Goal: Information Seeking & Learning: Find specific fact

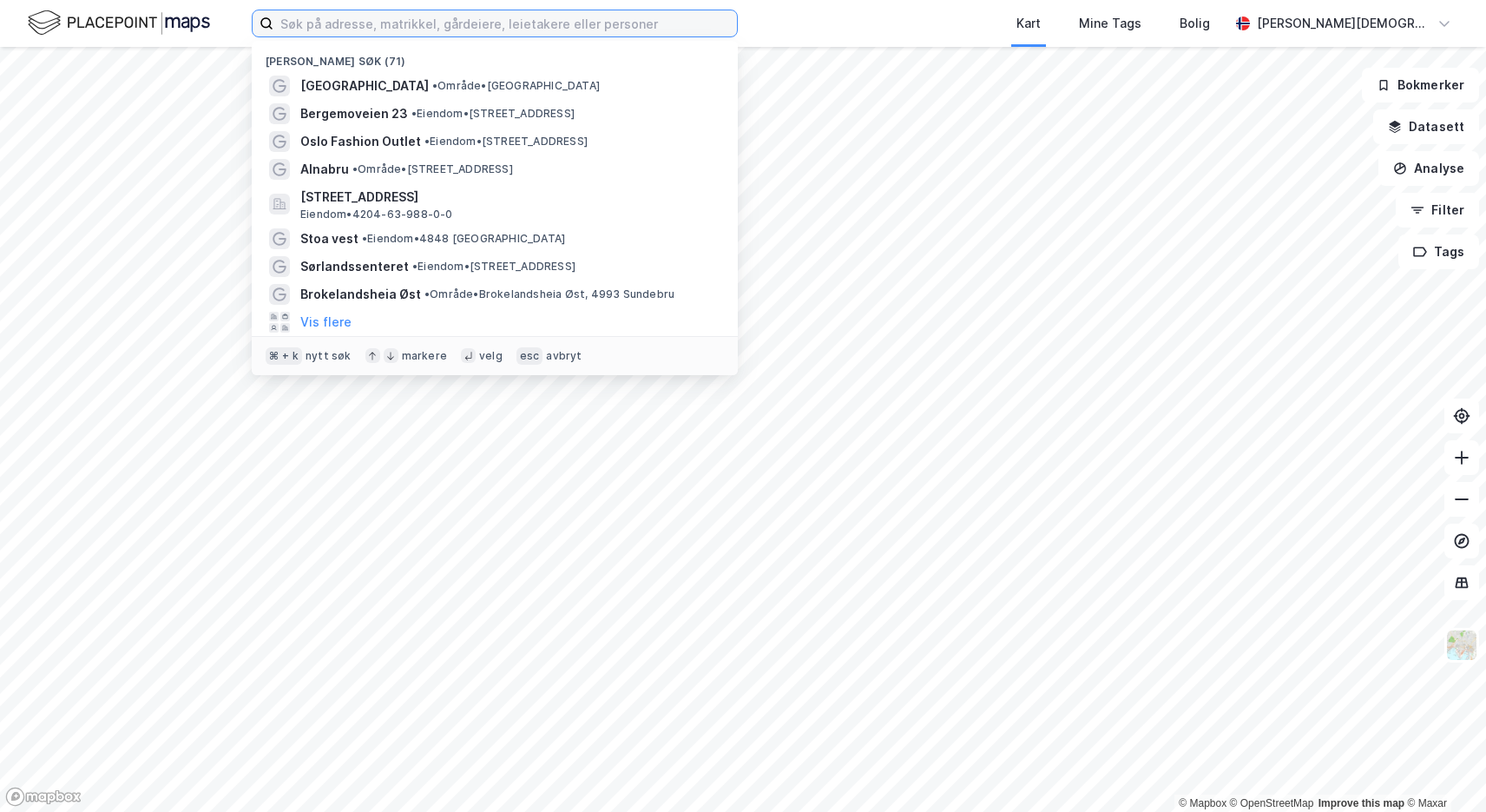
click at [399, 35] on label at bounding box center [494, 24] width 486 height 28
click at [399, 35] on input at bounding box center [505, 24] width 463 height 26
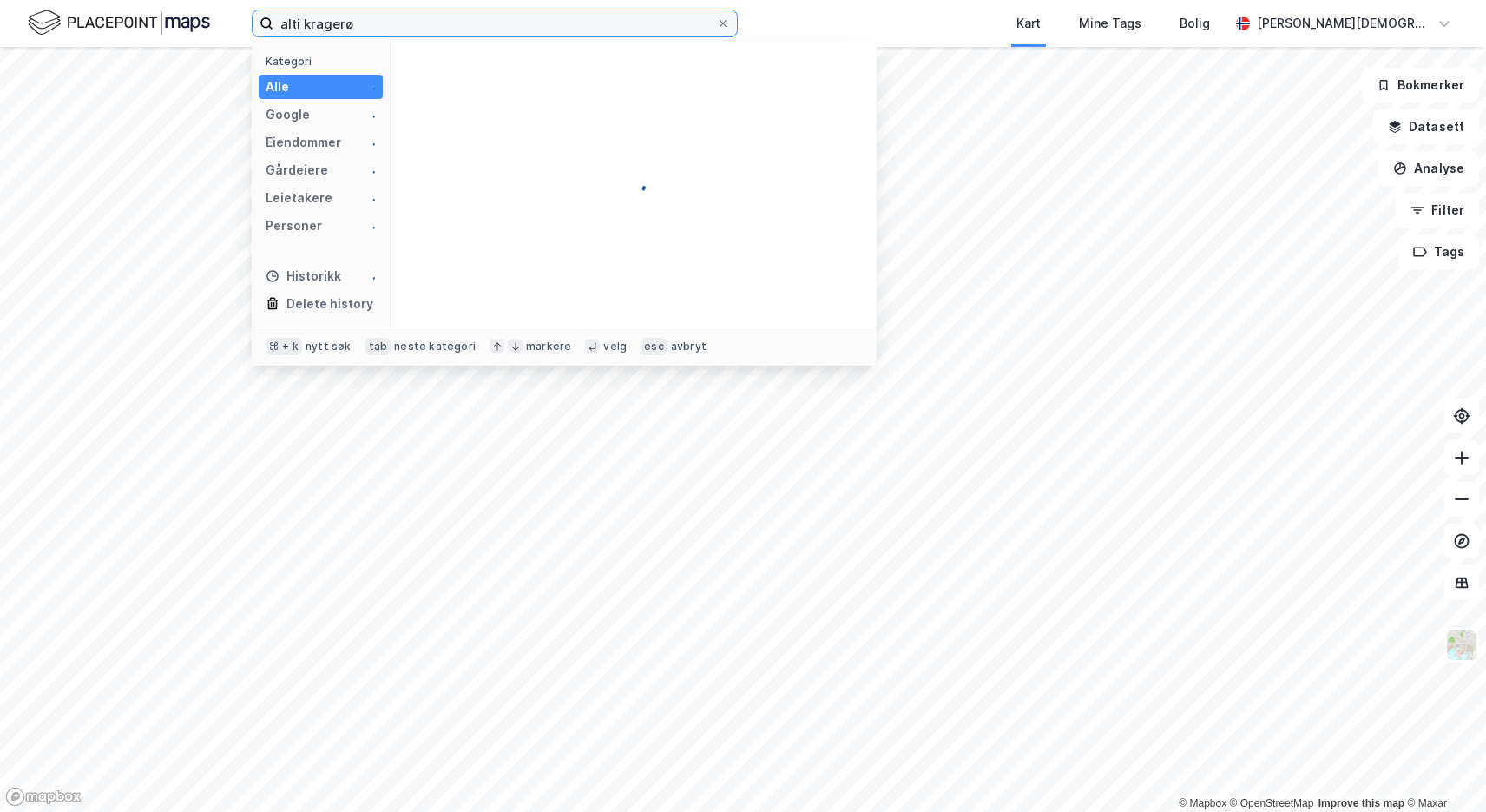
type input "alti kragerø"
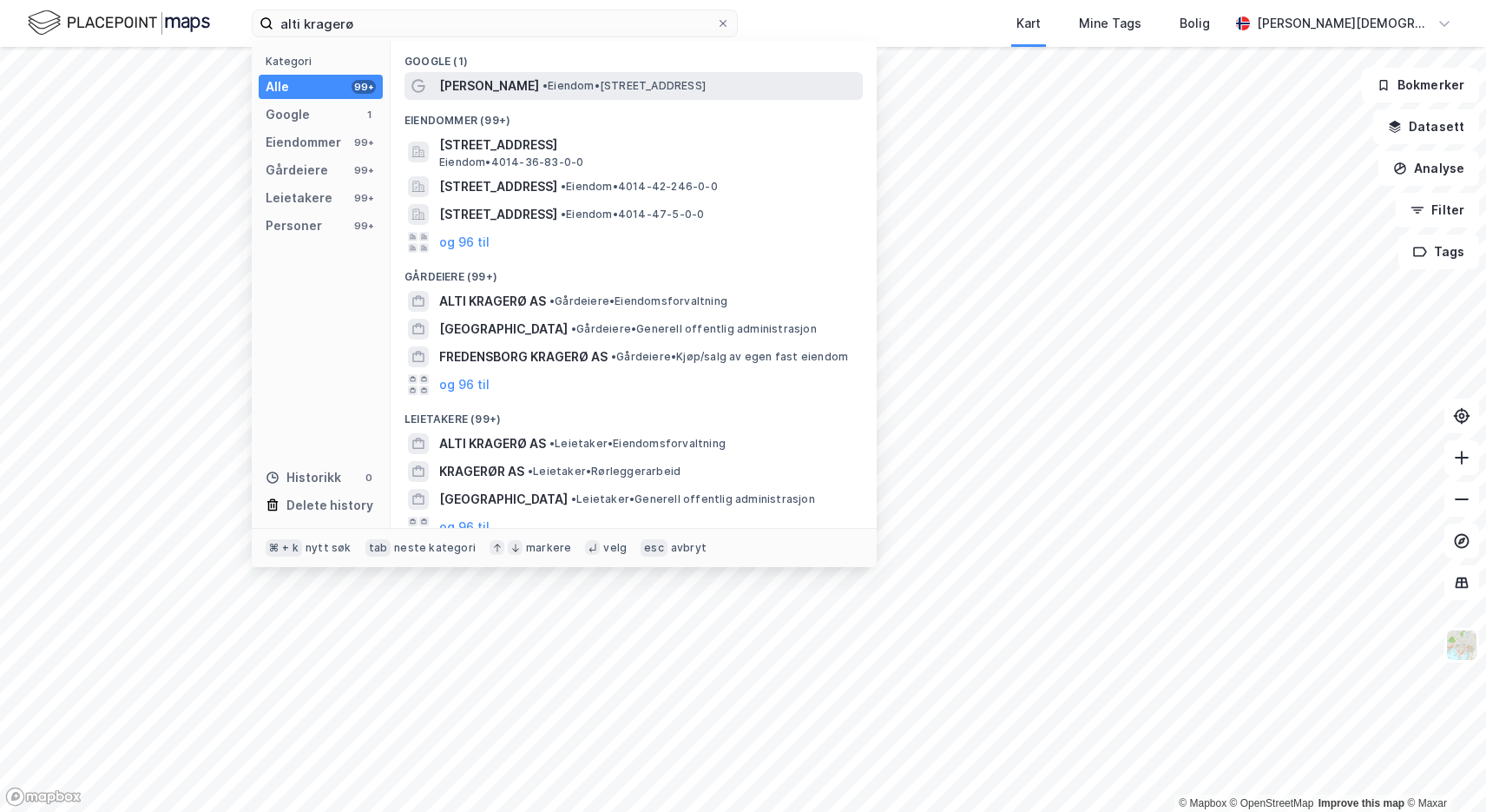
click at [520, 93] on div "Alti Kragerø • Eiendom • Kjølebrøndsveien 1, 3766 Sannidal" at bounding box center [649, 86] width 420 height 21
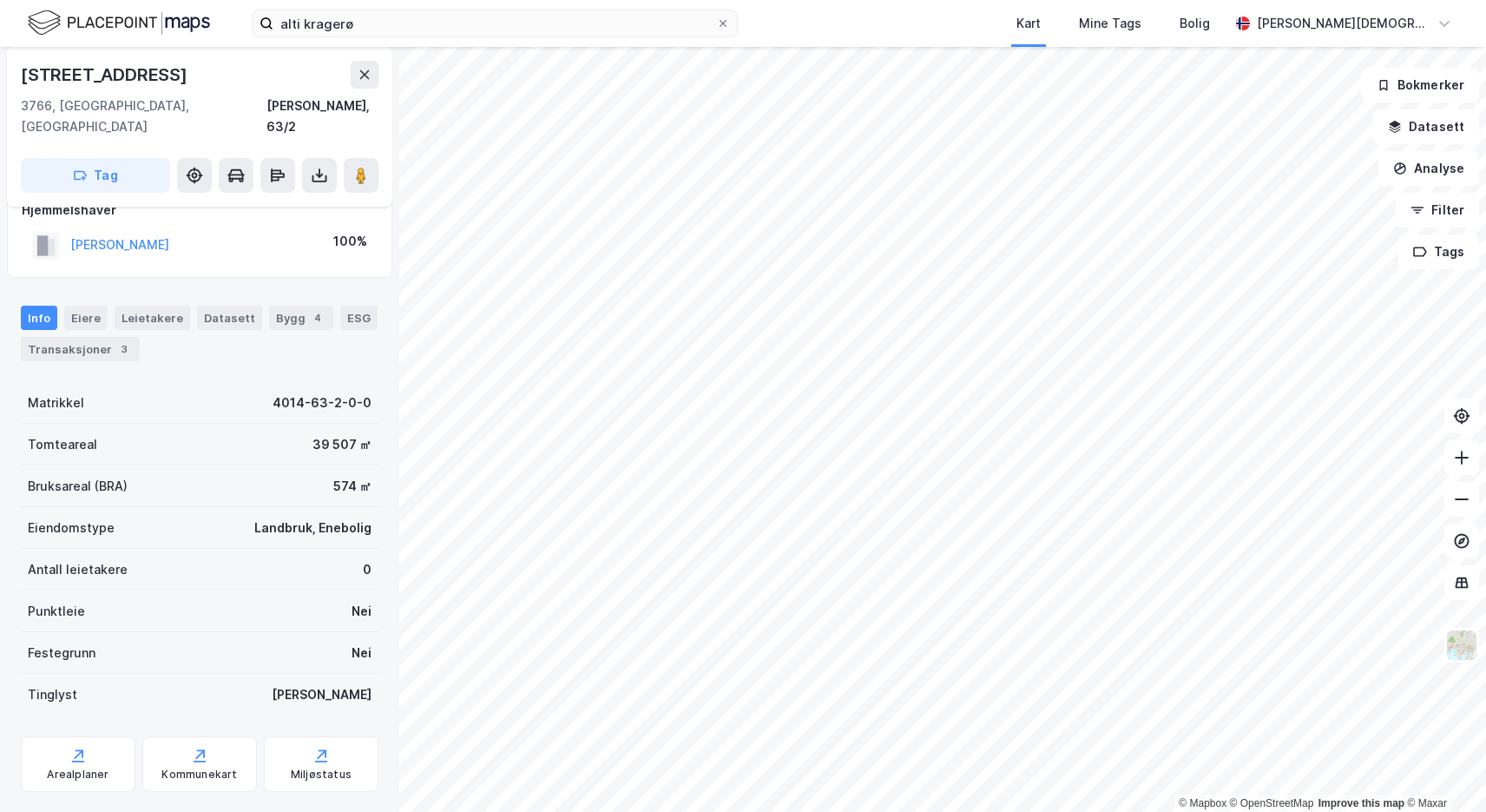
scroll to position [43, 0]
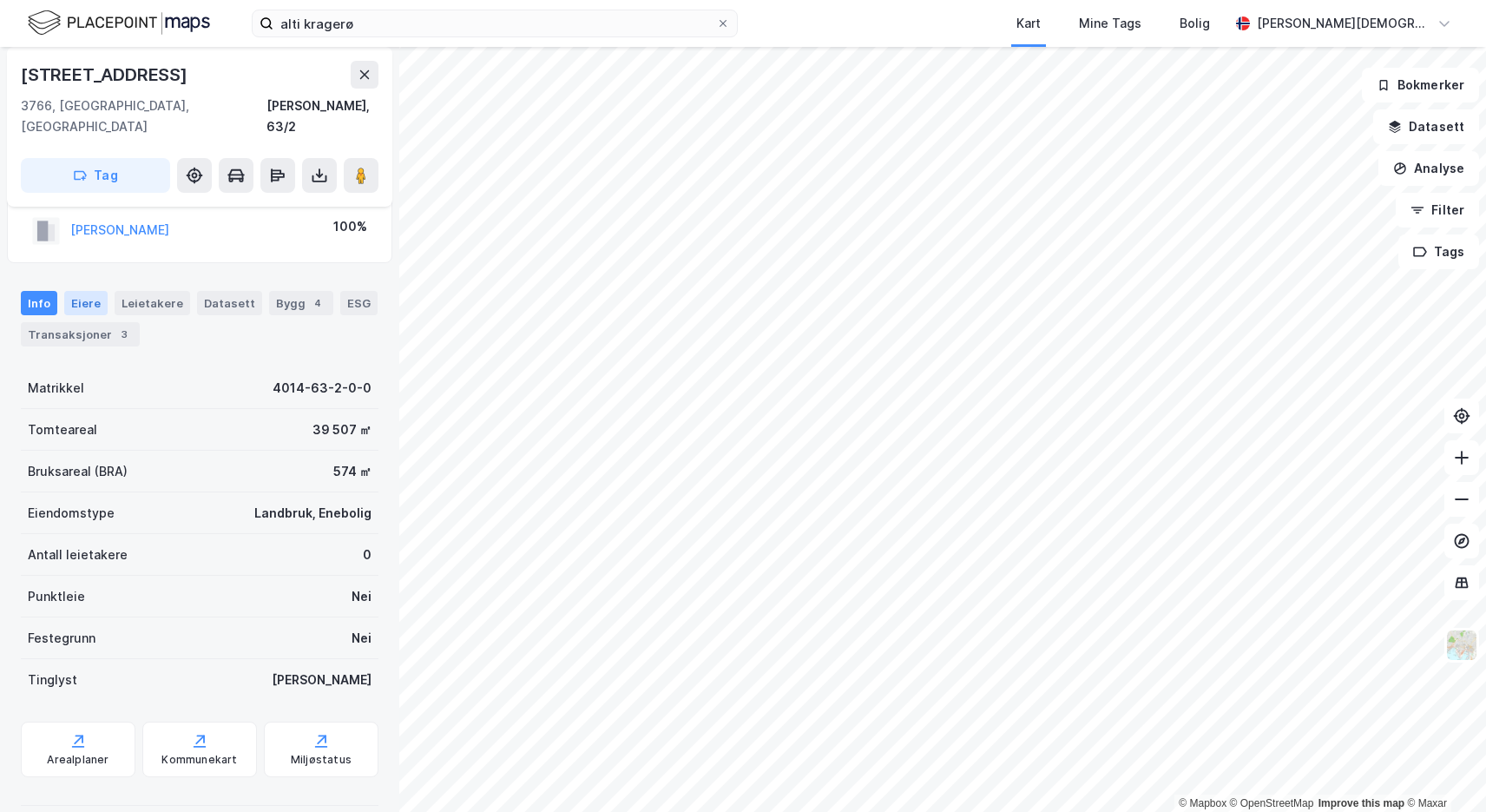
click at [96, 291] on div "Eiere" at bounding box center [86, 303] width 43 height 25
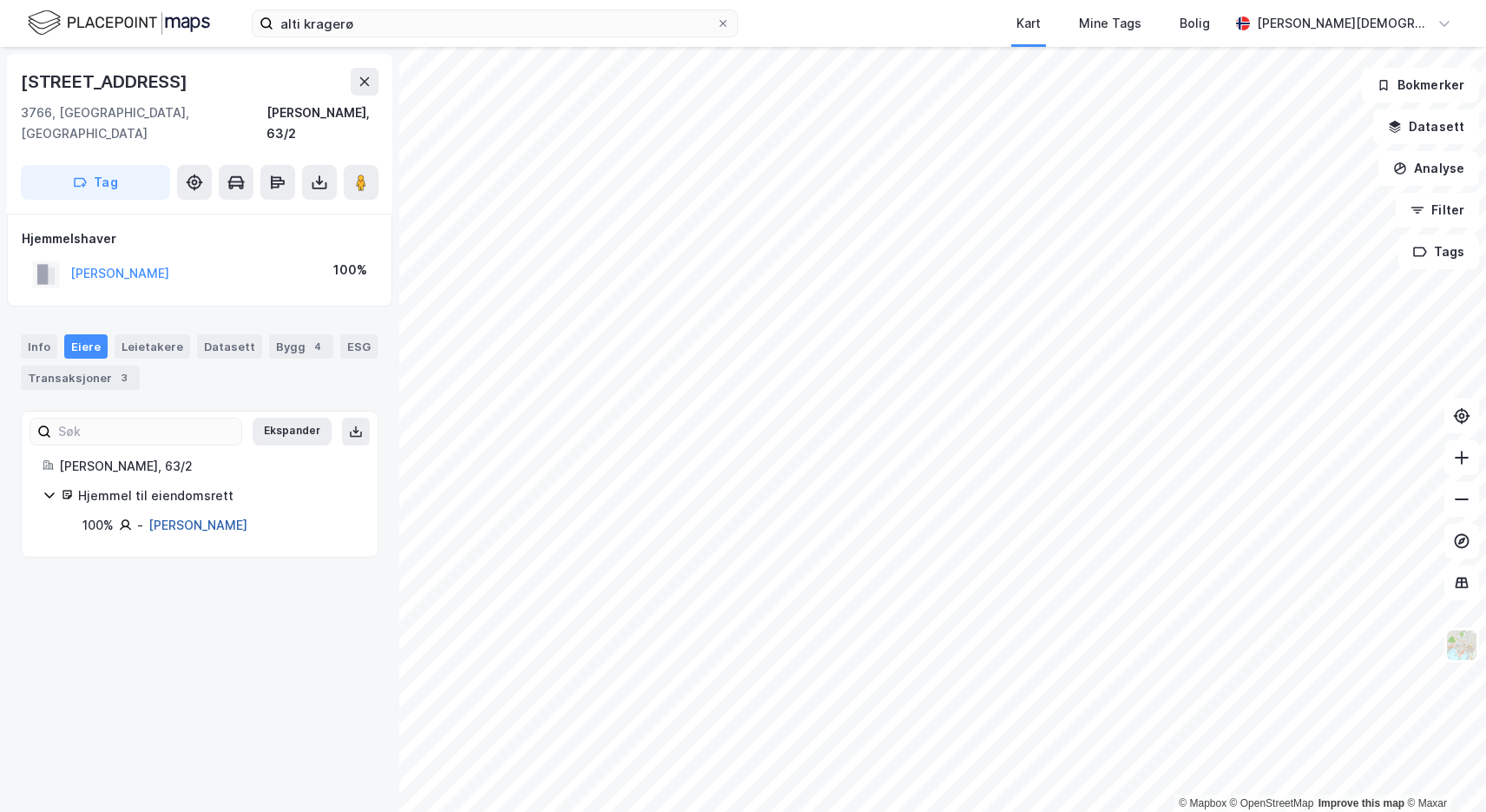
click at [196, 517] on link "Myhre Frode" at bounding box center [198, 524] width 99 height 15
click at [230, 334] on div "Datasett" at bounding box center [230, 346] width 65 height 25
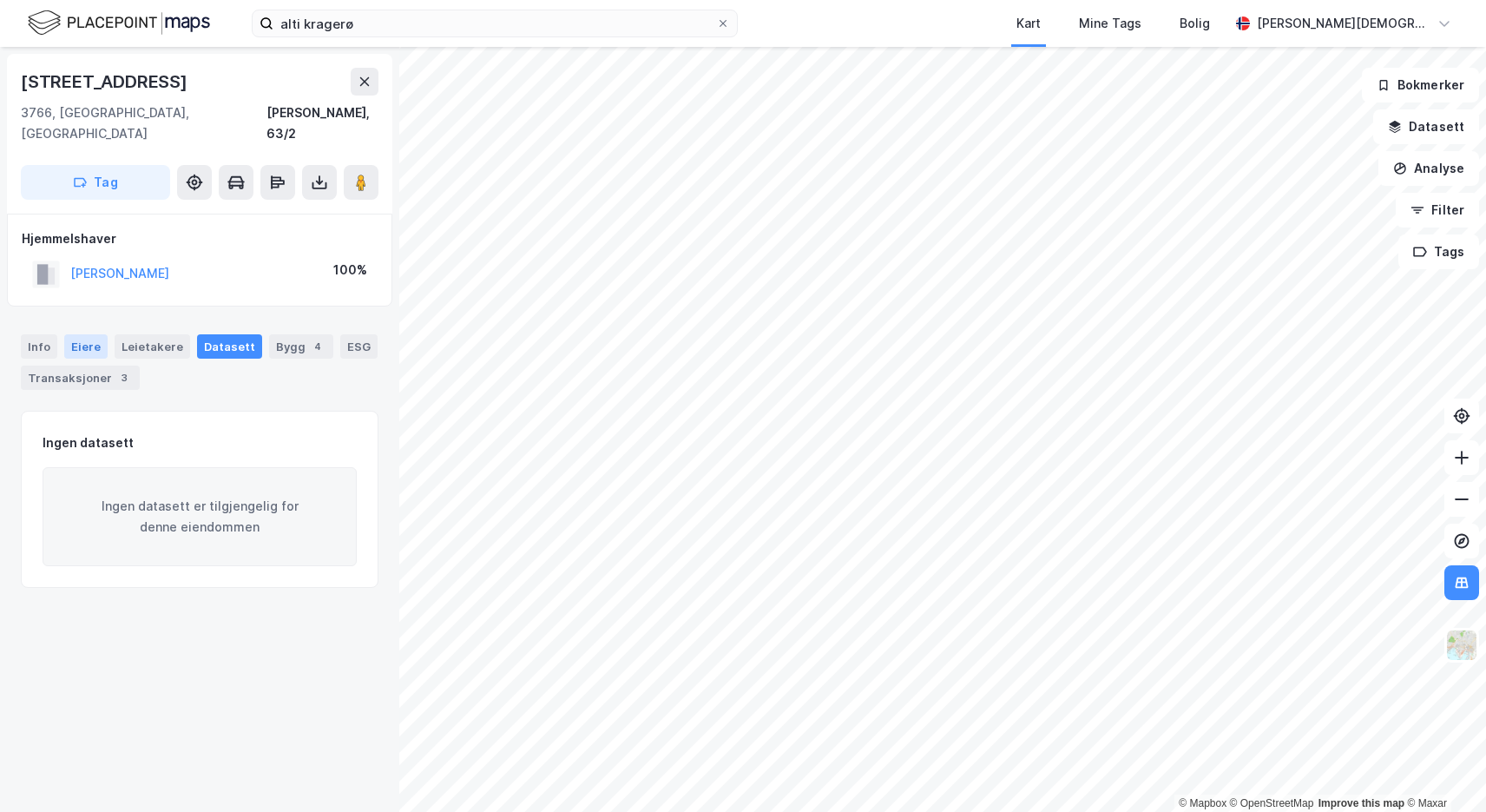
click at [80, 334] on div "Eiere" at bounding box center [86, 346] width 43 height 25
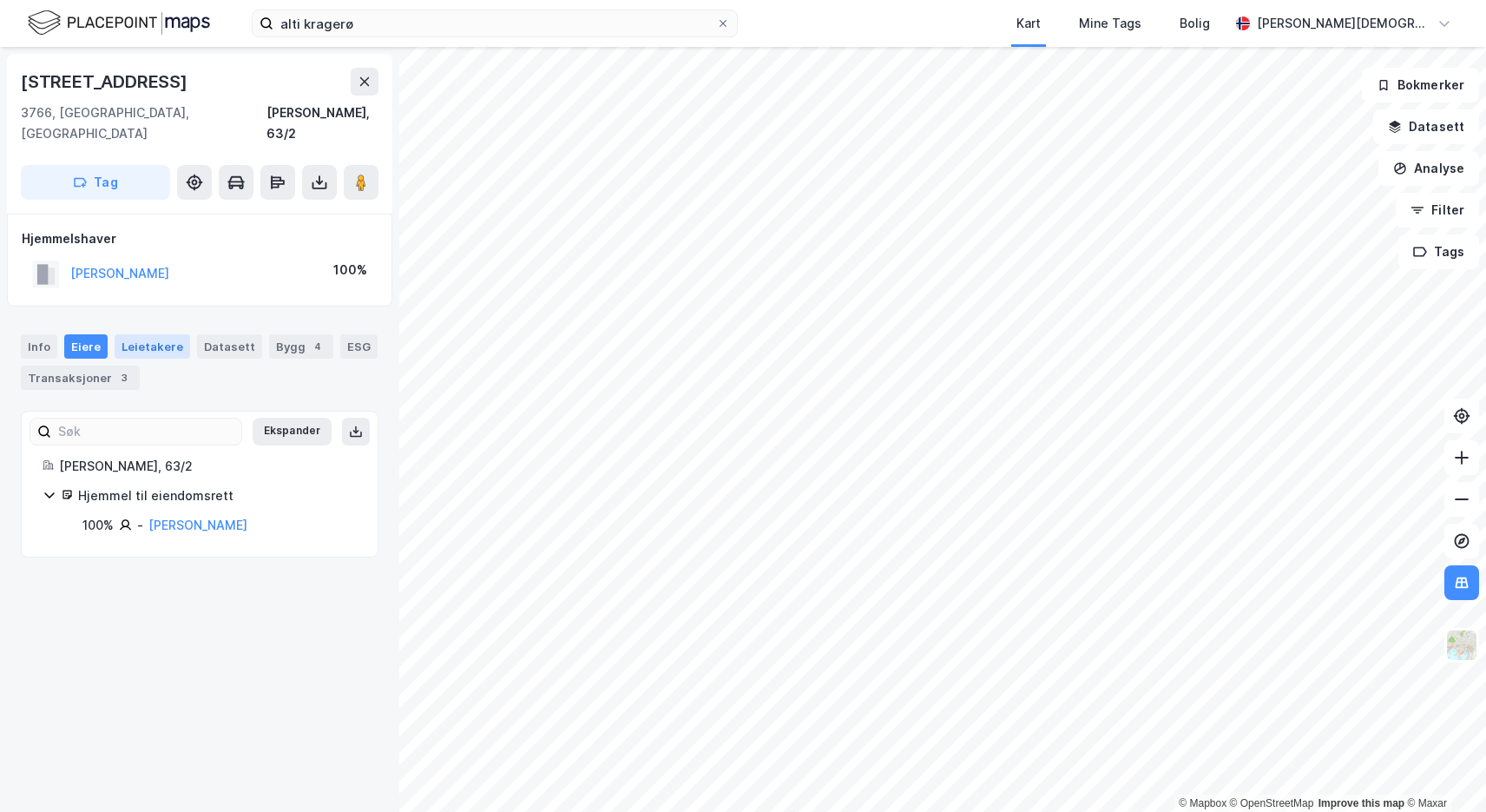
click at [136, 334] on div "Leietakere" at bounding box center [152, 346] width 76 height 25
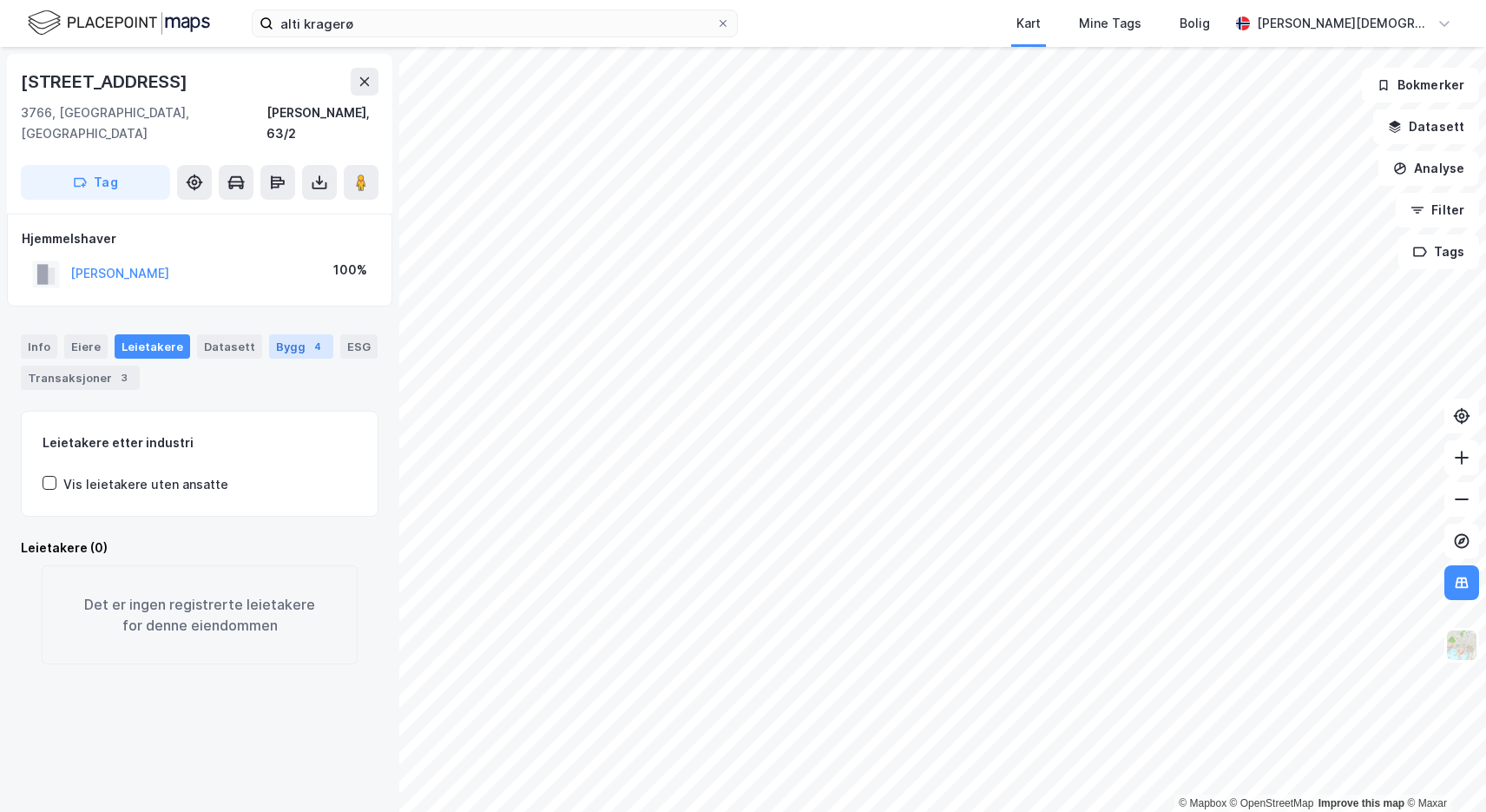
click at [298, 334] on div "Bygg 4" at bounding box center [301, 346] width 64 height 25
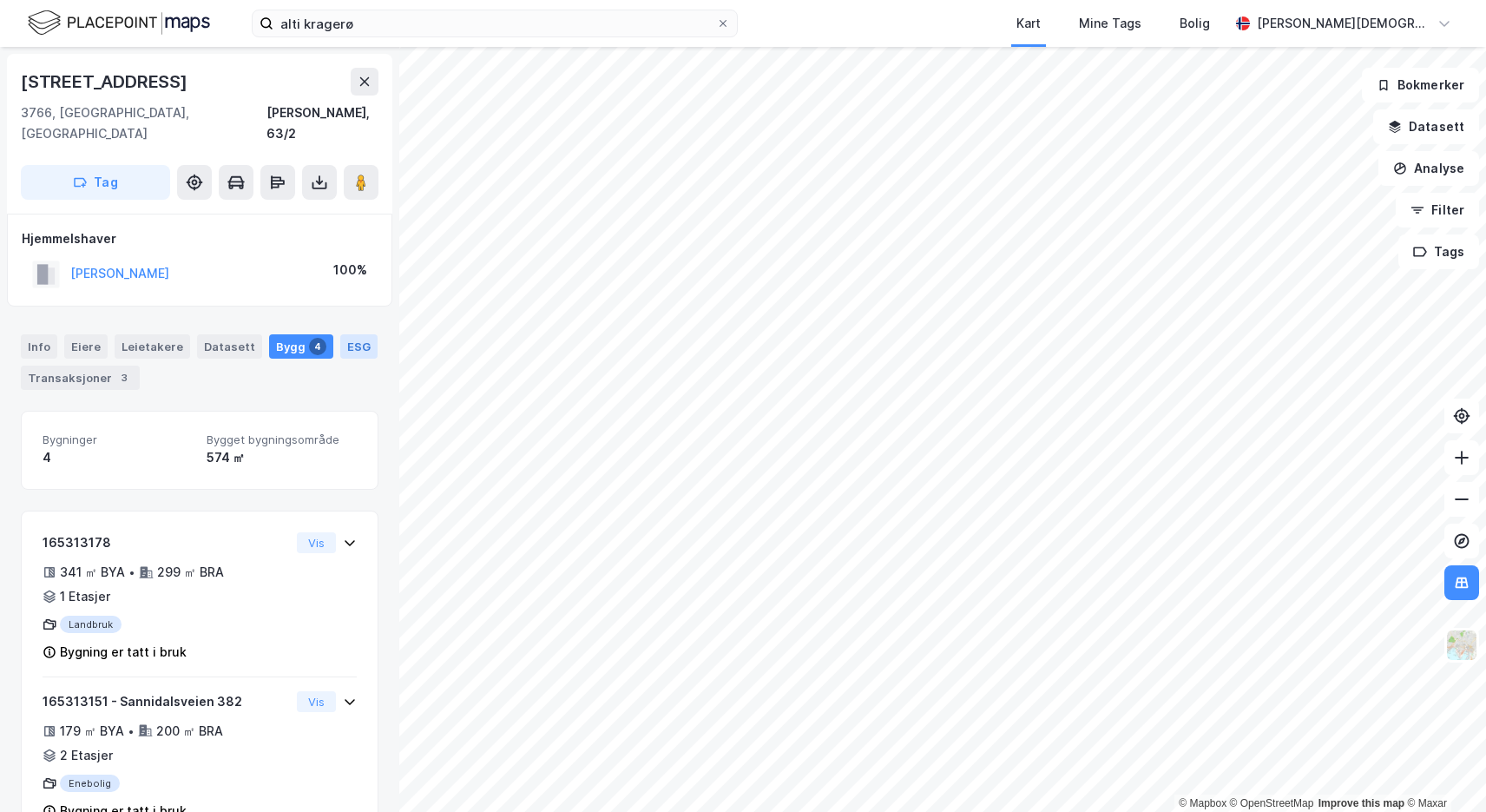
click at [351, 334] on div "ESG" at bounding box center [359, 346] width 37 height 25
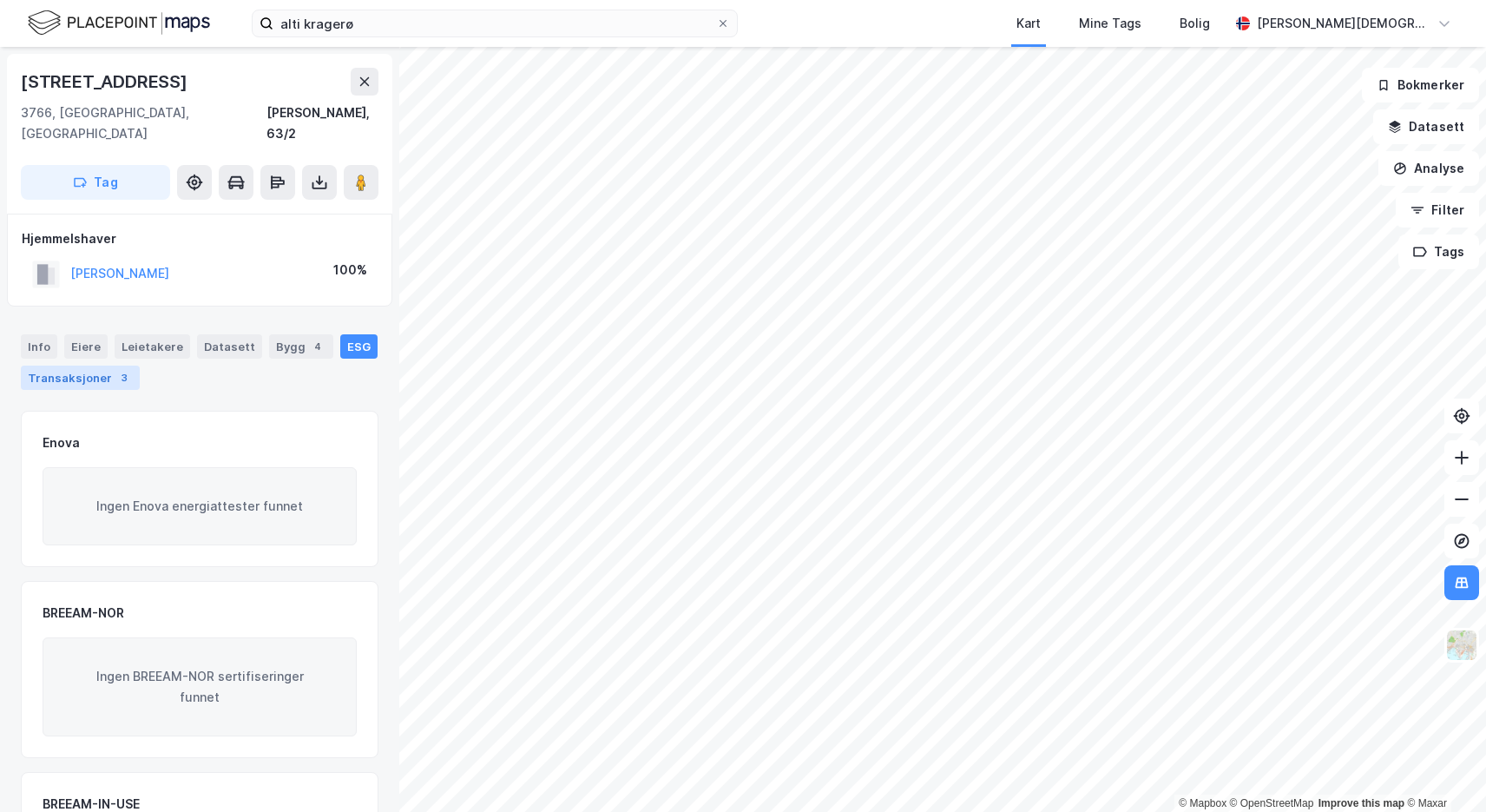
click at [99, 366] on div "Transaksjoner 3" at bounding box center [80, 377] width 119 height 25
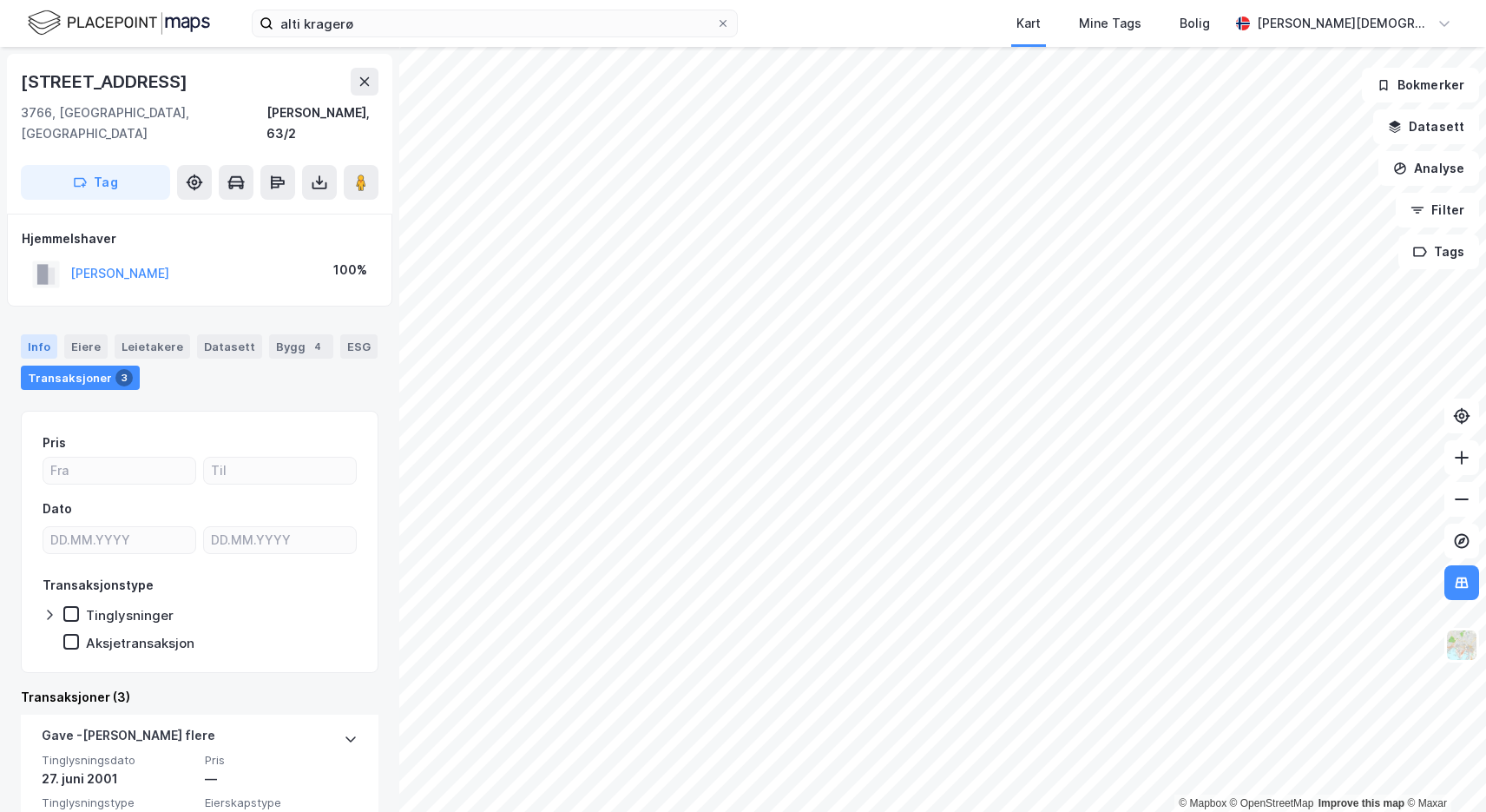
click at [33, 336] on div "Info" at bounding box center [38, 346] width 36 height 25
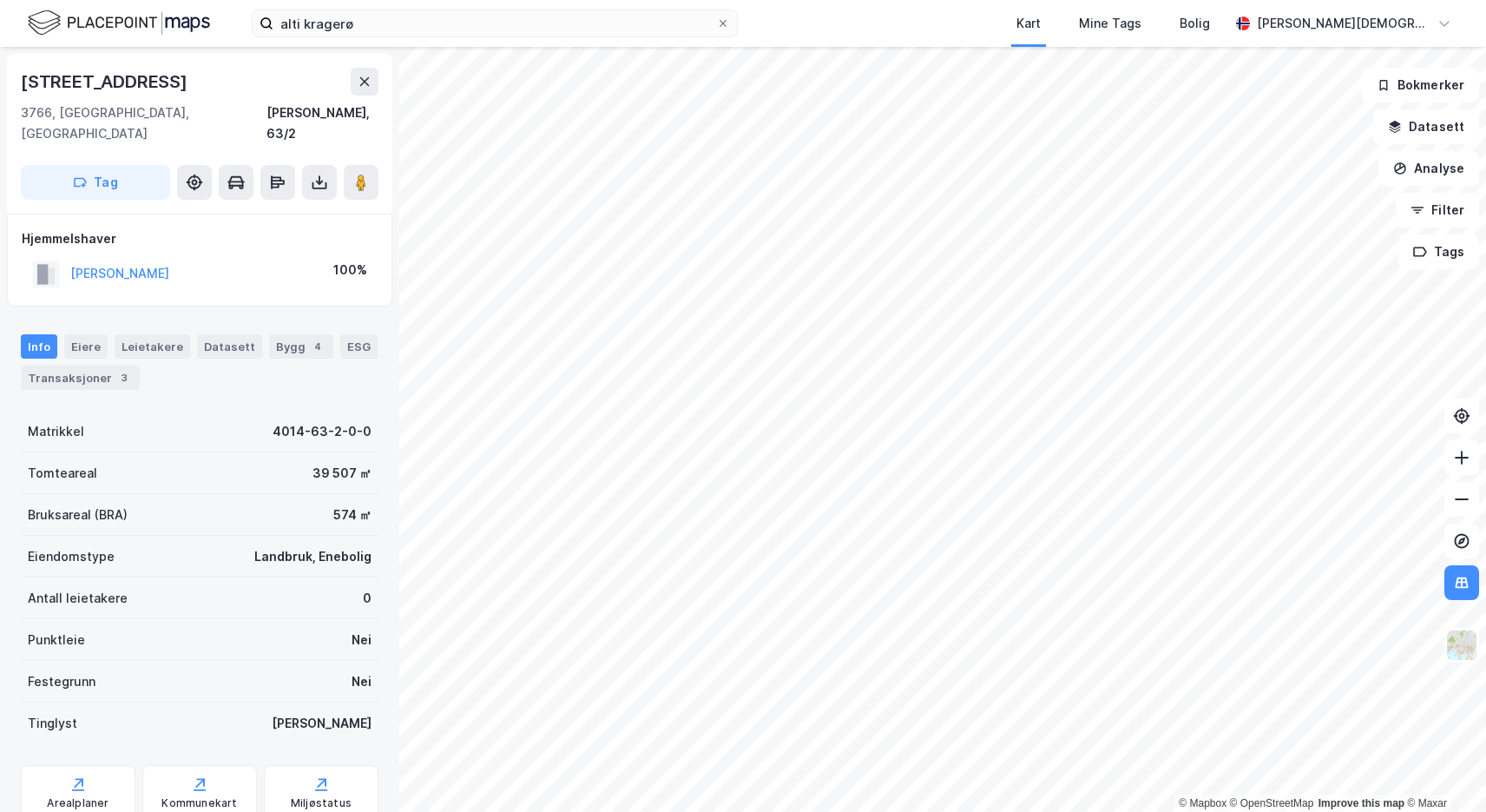
scroll to position [43, 0]
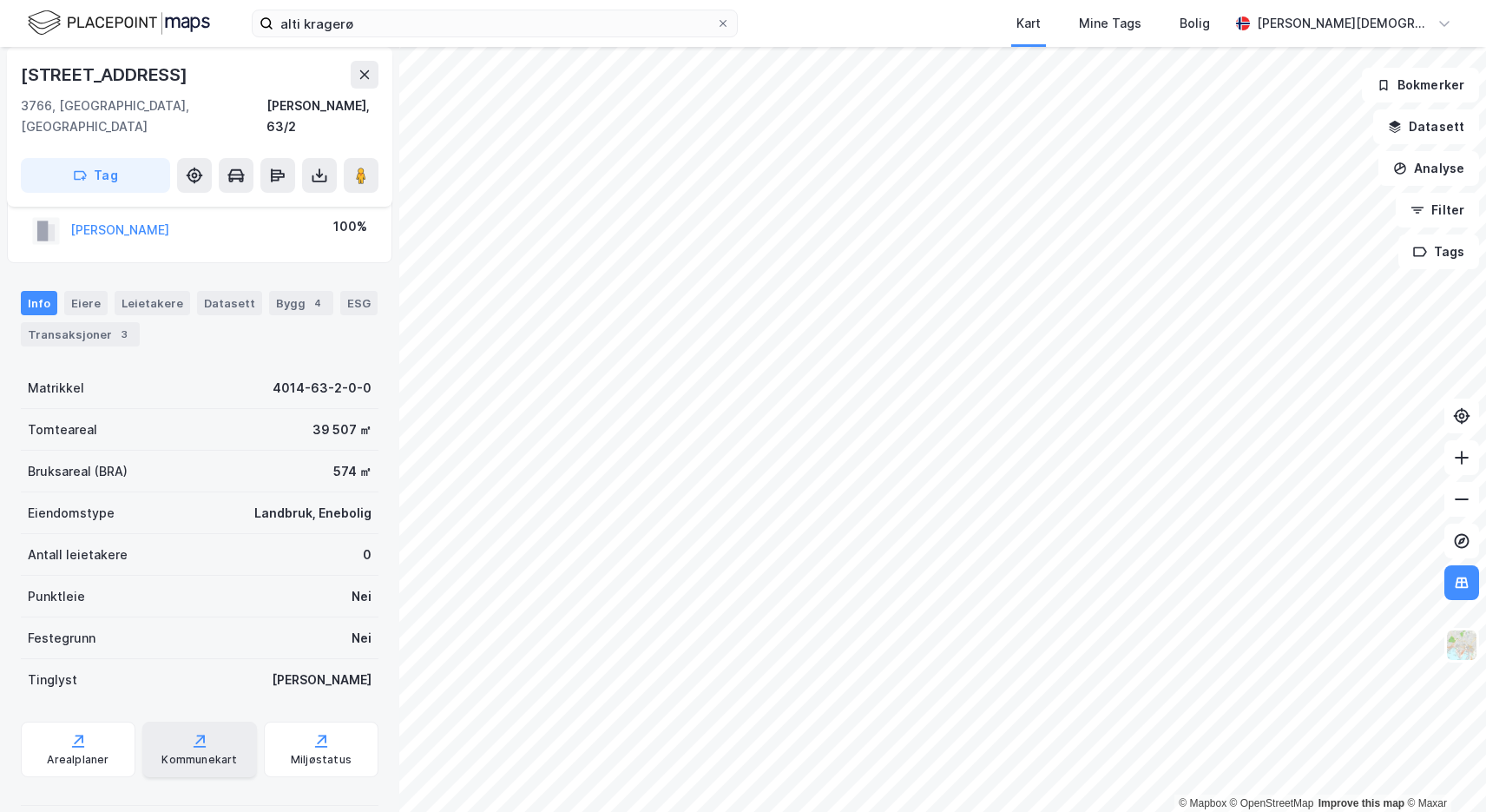
click at [179, 726] on div "Kommunekart" at bounding box center [199, 749] width 114 height 55
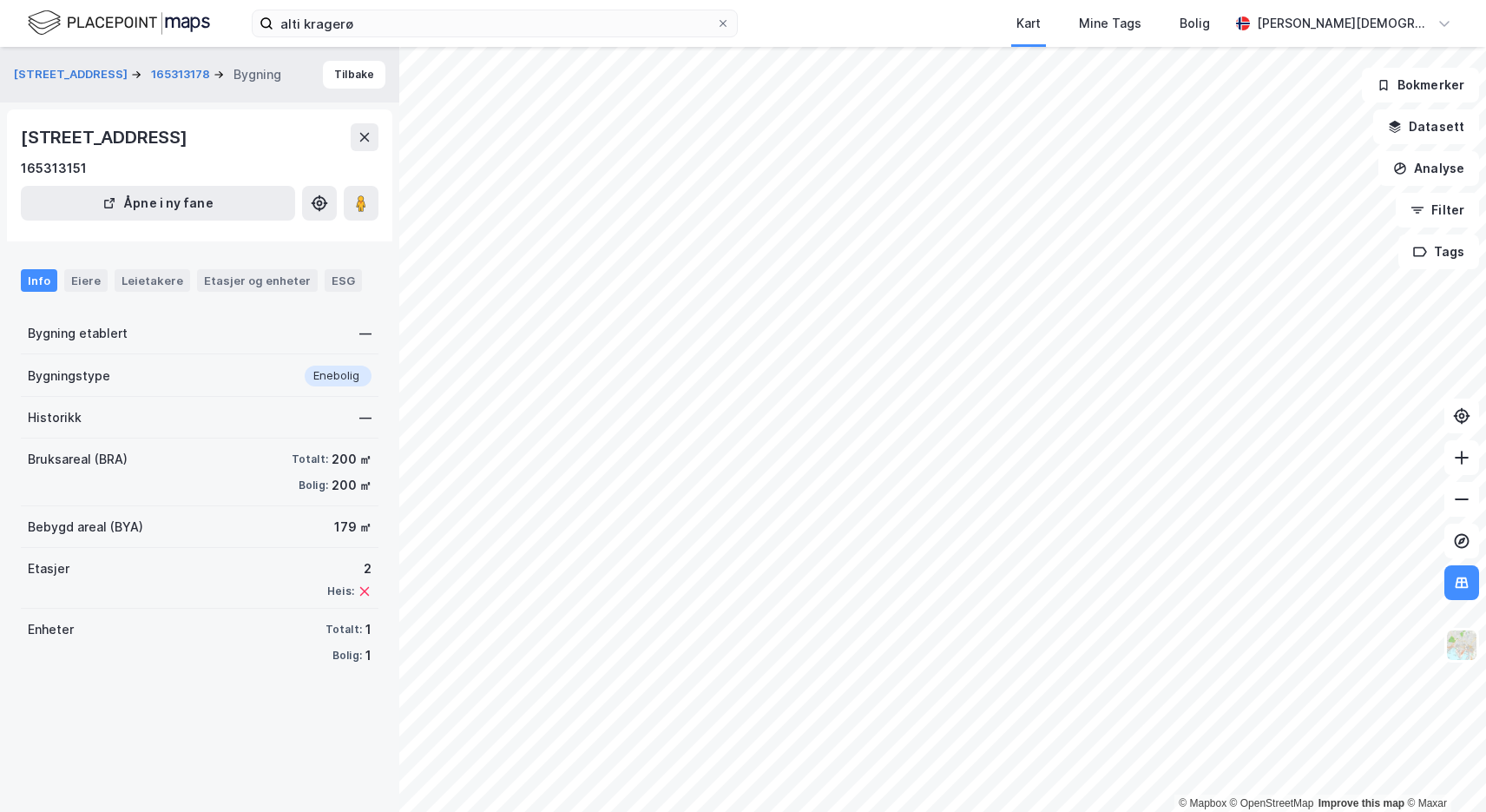
drag, startPoint x: 180, startPoint y: 137, endPoint x: -7, endPoint y: 131, distance: 187.1
click at [0, 131] on html "Opprinnelig tekst Gi en vurdering av denne oversettelsen Tilbakemeldingen din b…" at bounding box center [743, 406] width 1486 height 812
click at [150, 199] on button "Åpne i ny fane" at bounding box center [158, 203] width 274 height 34
click at [172, 139] on div "[STREET_ADDRESS]" at bounding box center [105, 137] width 170 height 28
drag, startPoint x: 181, startPoint y: 139, endPoint x: -7, endPoint y: 137, distance: 188.0
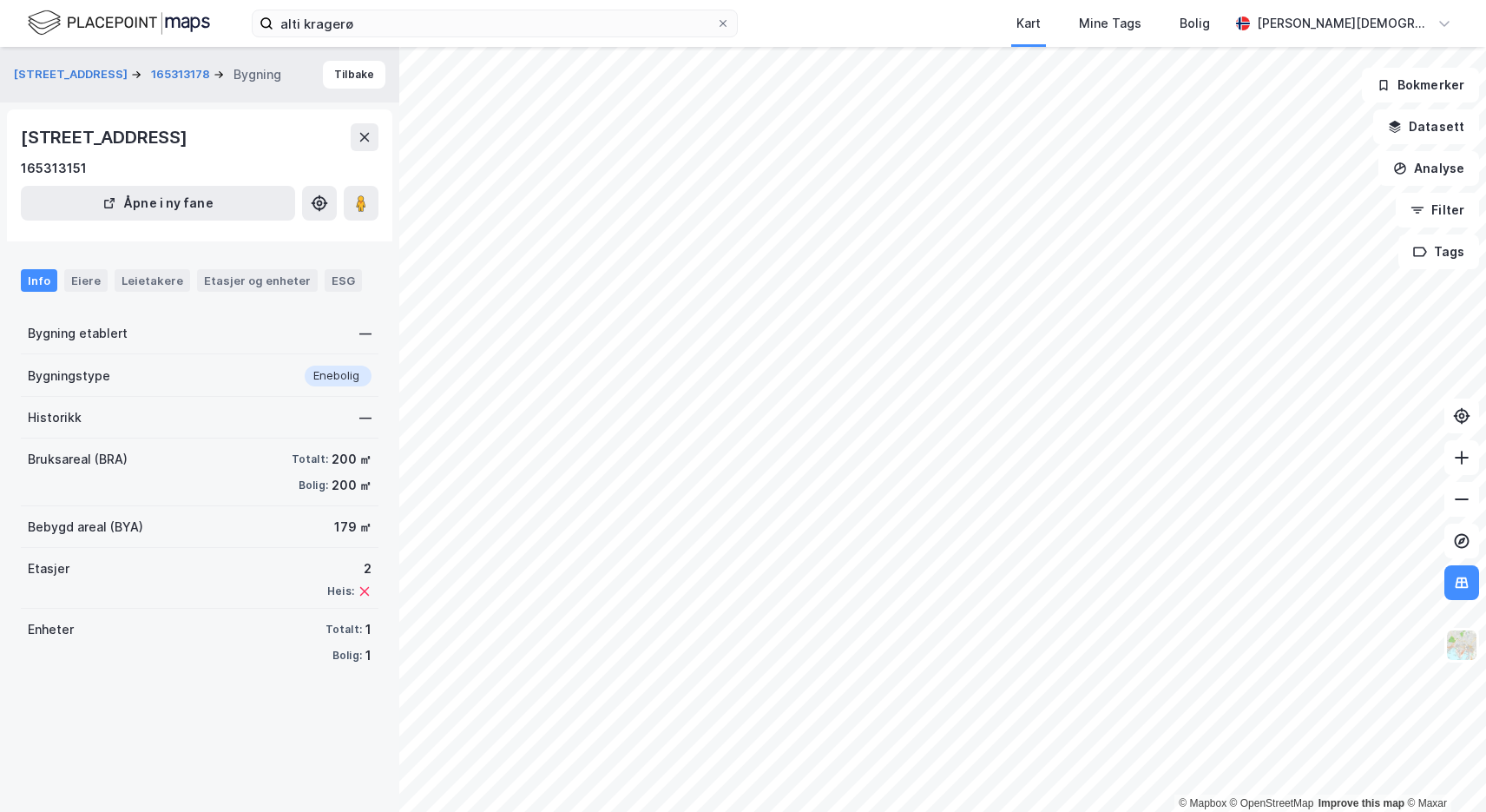
click at [0, 137] on html "Opprinnelig tekst Gi en vurdering av denne oversettelsen Tilbakemeldingen din b…" at bounding box center [743, 406] width 1486 height 812
click at [40, 140] on div "[STREET_ADDRESS]" at bounding box center [105, 137] width 170 height 28
drag, startPoint x: 22, startPoint y: 134, endPoint x: 180, endPoint y: 131, distance: 158.0
click at [180, 131] on div "[STREET_ADDRESS]" at bounding box center [105, 137] width 170 height 28
copy div "Sannidalsveien 382"
